Goal: Navigation & Orientation: Find specific page/section

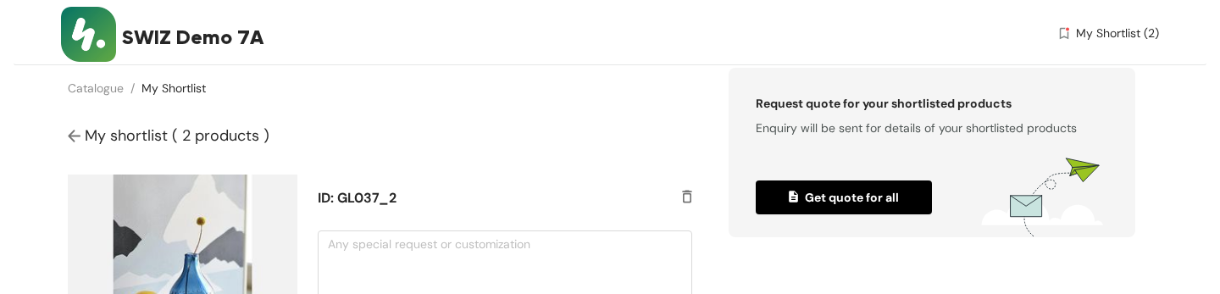
scroll to position [129, 0]
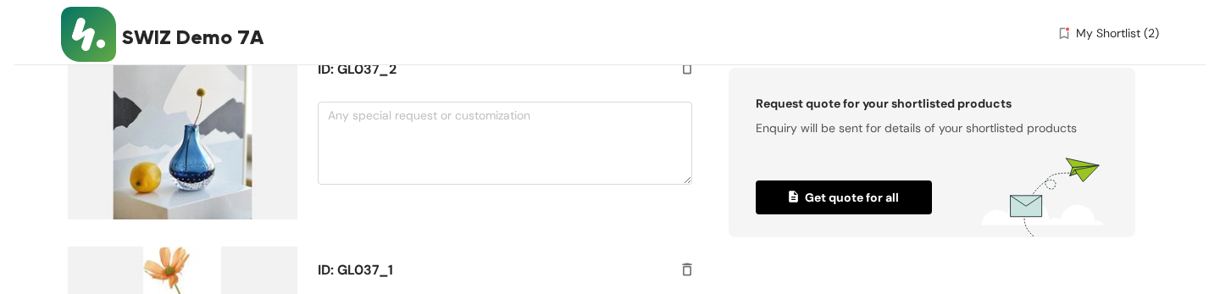
click at [90, 31] on img at bounding box center [88, 34] width 55 height 55
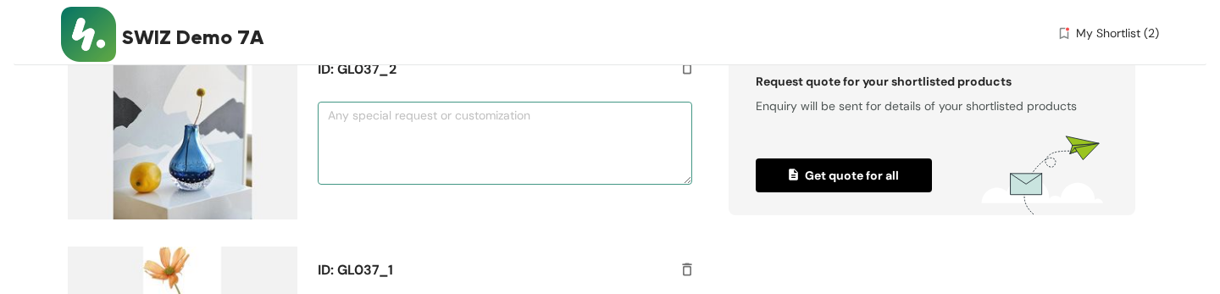
scroll to position [0, 0]
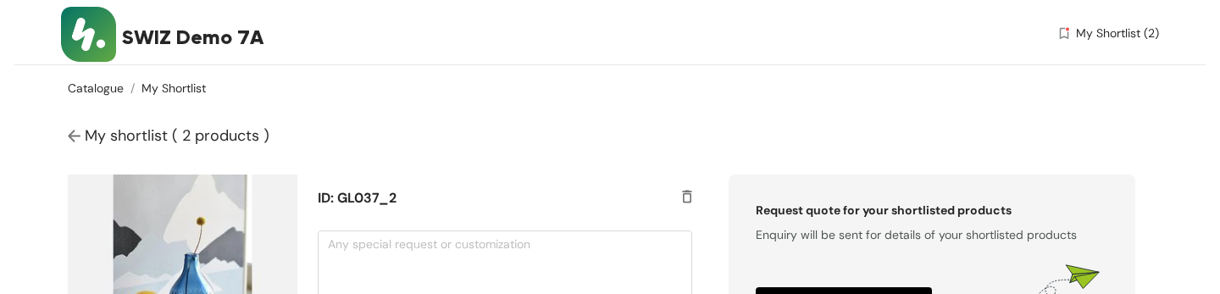
click at [104, 87] on link "Catalogue" at bounding box center [96, 87] width 56 height 15
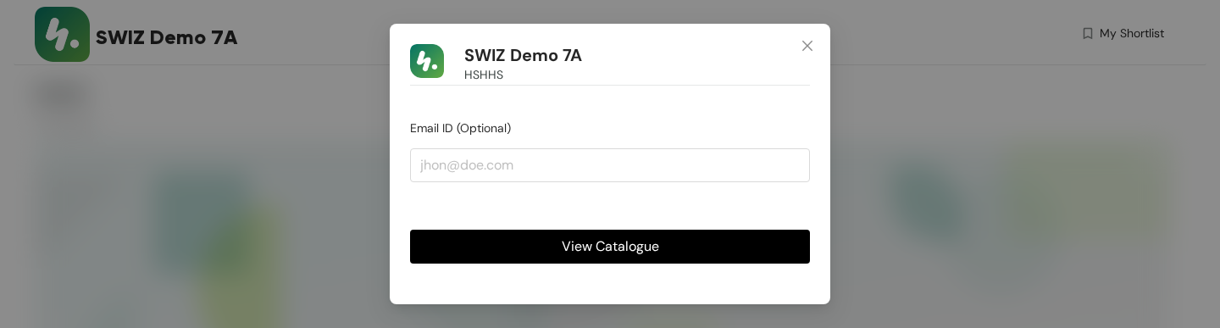
click at [490, 250] on button "View Catalogue" at bounding box center [610, 247] width 400 height 34
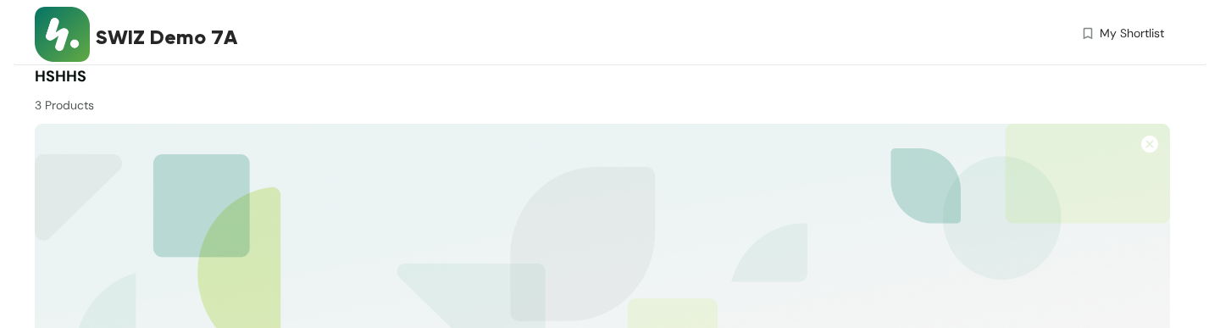
scroll to position [437, 0]
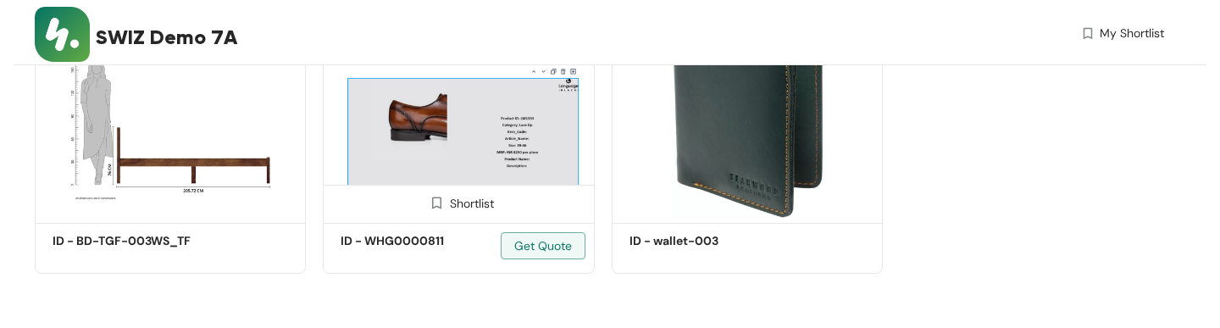
click at [459, 208] on div "Shortlist" at bounding box center [458, 202] width 71 height 16
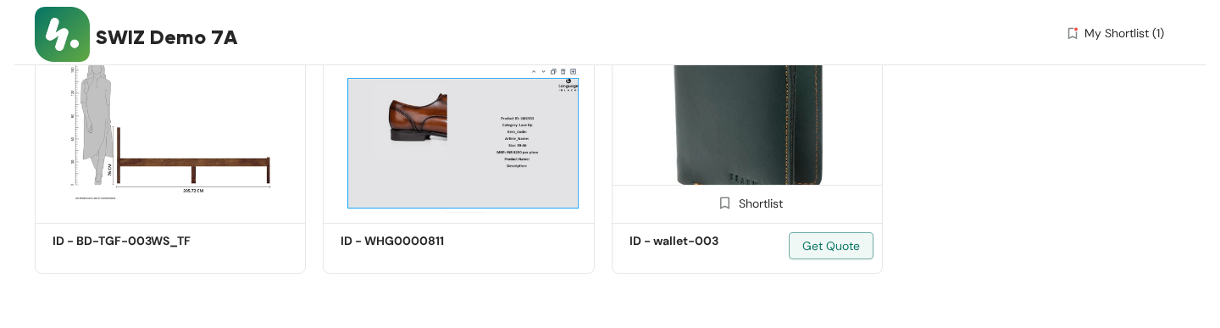
click at [728, 204] on img at bounding box center [725, 203] width 16 height 16
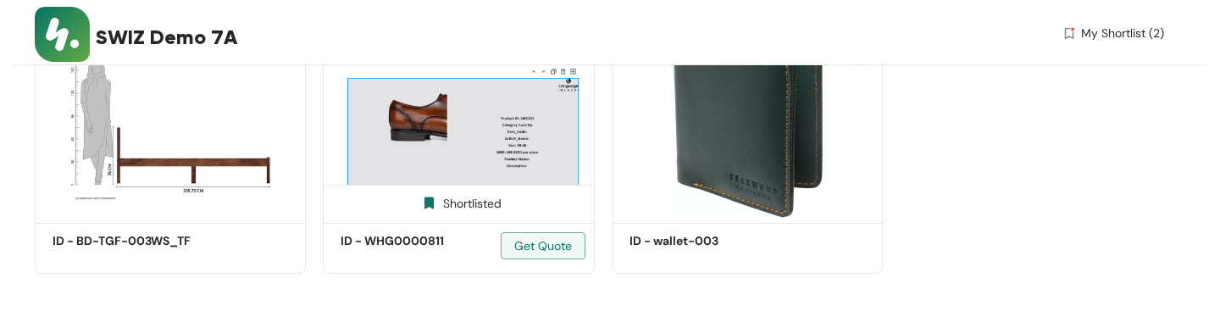
scroll to position [0, 0]
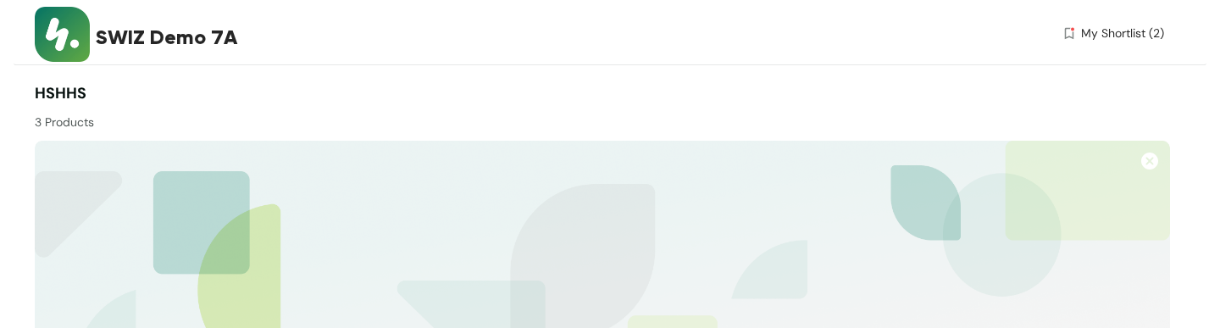
click at [1114, 38] on span "My Shortlist (2)" at bounding box center [1122, 34] width 83 height 18
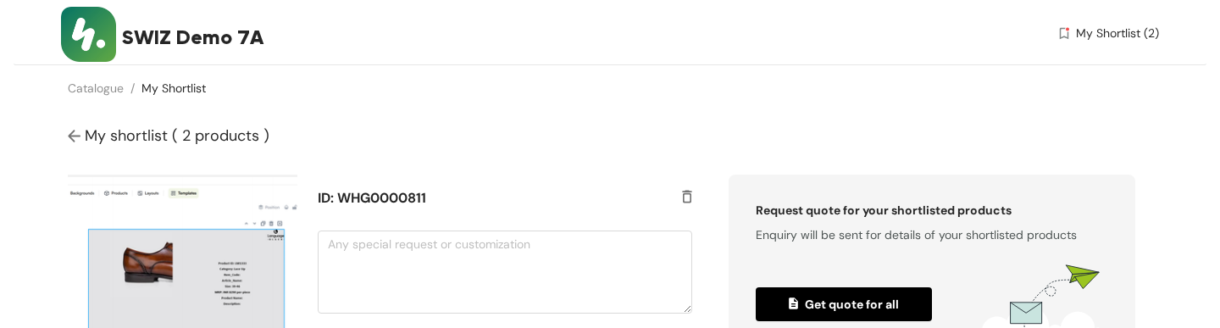
click at [619, 96] on div "Catalogue / My Shortlist /" at bounding box center [610, 88] width 1193 height 46
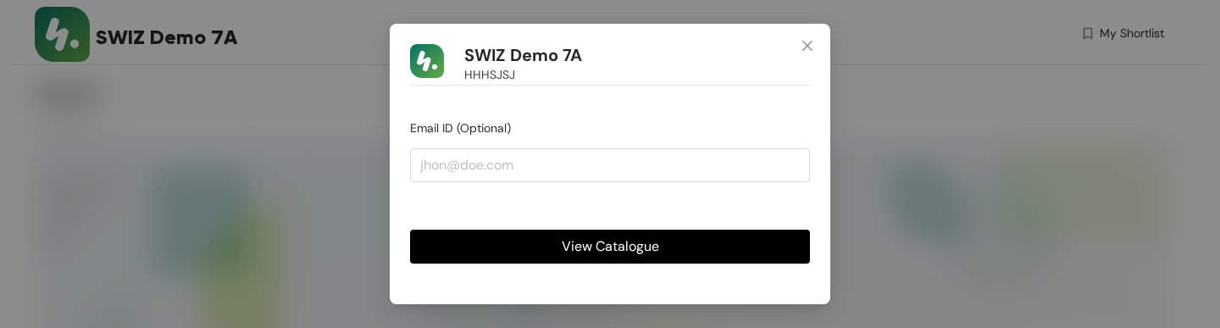
click at [585, 248] on span "View Catalogue" at bounding box center [610, 246] width 97 height 21
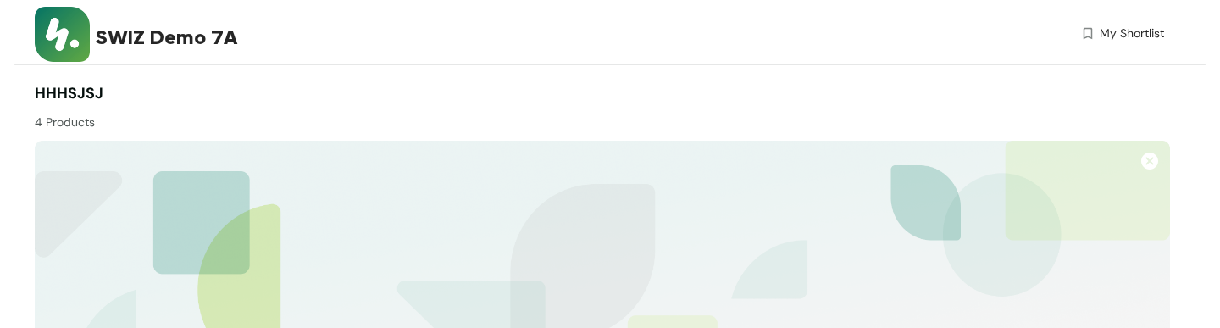
scroll to position [405, 0]
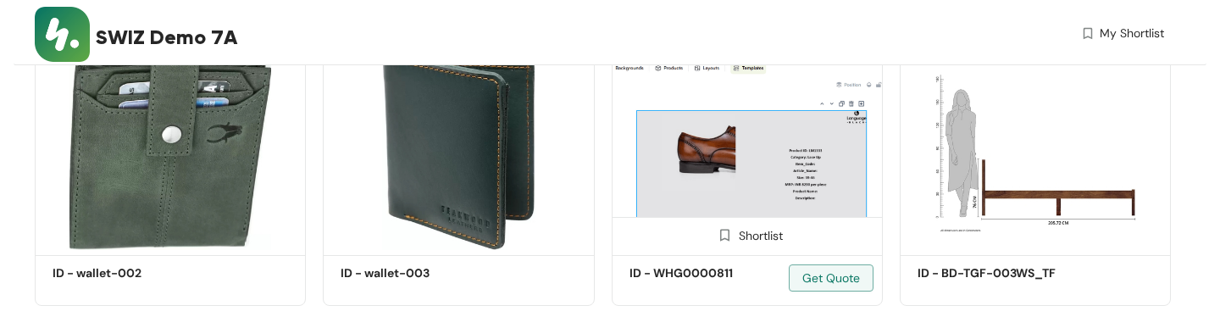
drag, startPoint x: 472, startPoint y: 238, endPoint x: 776, endPoint y: 231, distance: 304.2
click at [0, 0] on div "Shortlist" at bounding box center [0, 0] width 0 height 0
click at [803, 228] on div "Shortlist" at bounding box center [747, 234] width 269 height 34
click at [763, 234] on div "Shortlist" at bounding box center [747, 234] width 71 height 16
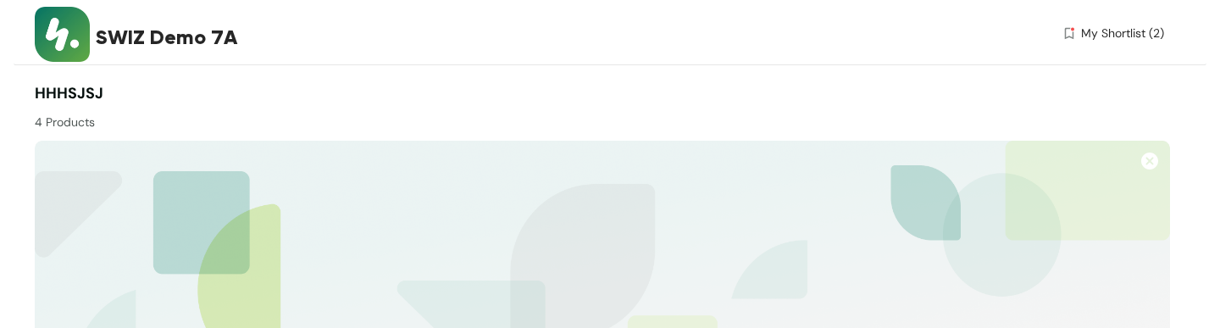
click at [1103, 36] on span "My Shortlist (2)" at bounding box center [1122, 34] width 83 height 18
click at [1108, 37] on span "My Shortlist (2)" at bounding box center [1122, 34] width 83 height 18
click at [186, 41] on span "SWIZ Demo 7A" at bounding box center [166, 37] width 141 height 31
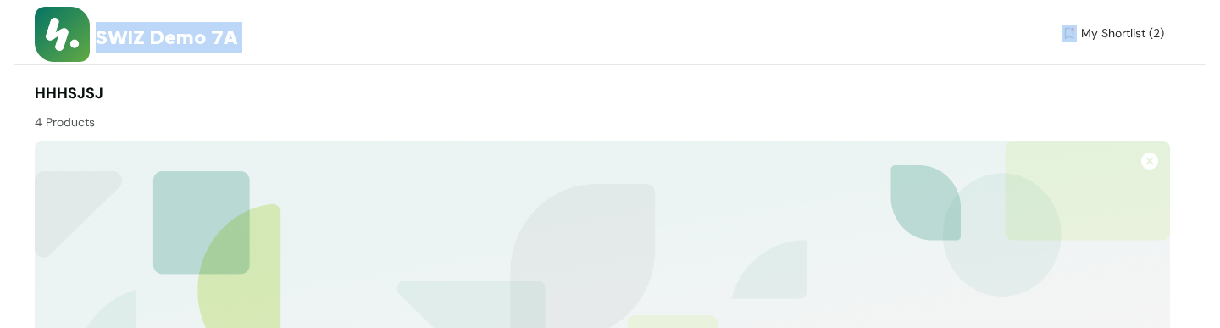
click at [255, 41] on div "SWIZ Demo 7A" at bounding box center [308, 37] width 424 height 31
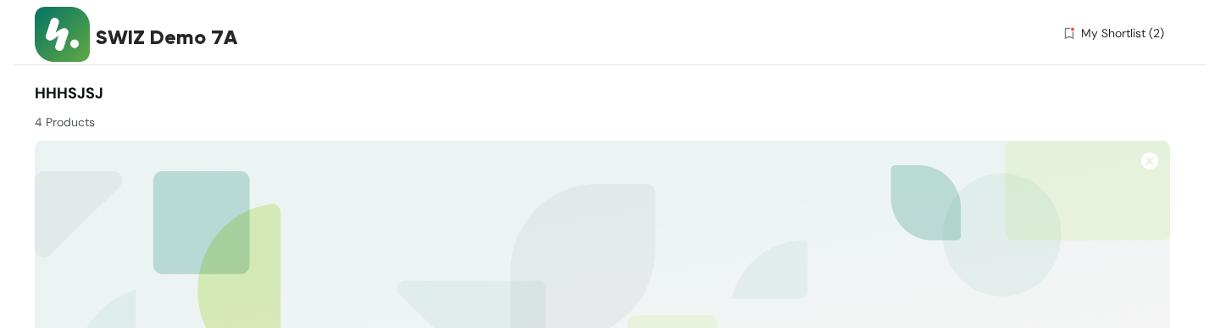
click at [80, 92] on span "HHHSJSJ" at bounding box center [69, 93] width 69 height 20
click at [336, 108] on div "4 Products" at bounding box center [319, 118] width 568 height 26
